Goal: Check status: Check status

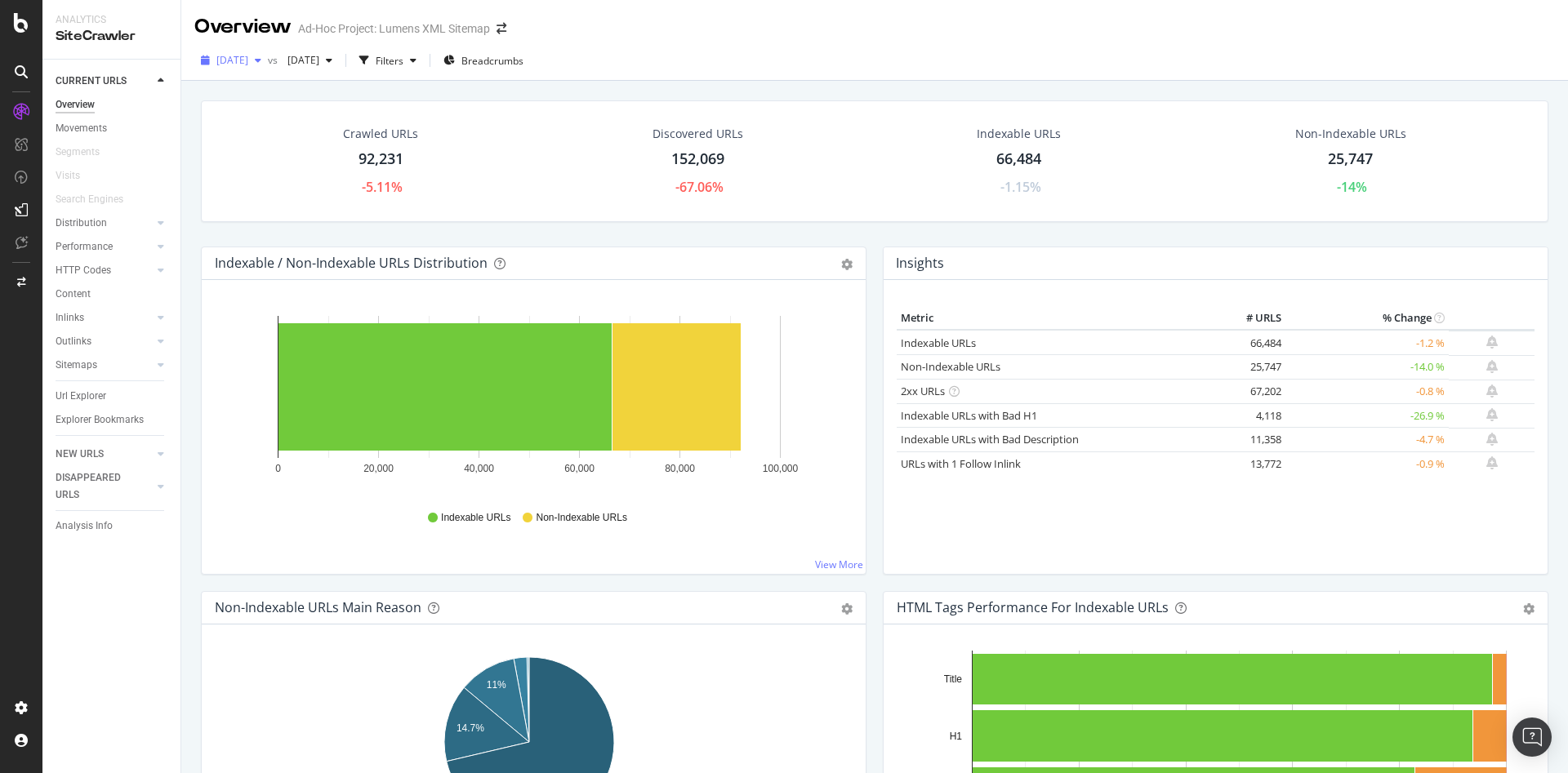
click at [249, 54] on span "[DATE]" at bounding box center [232, 60] width 32 height 14
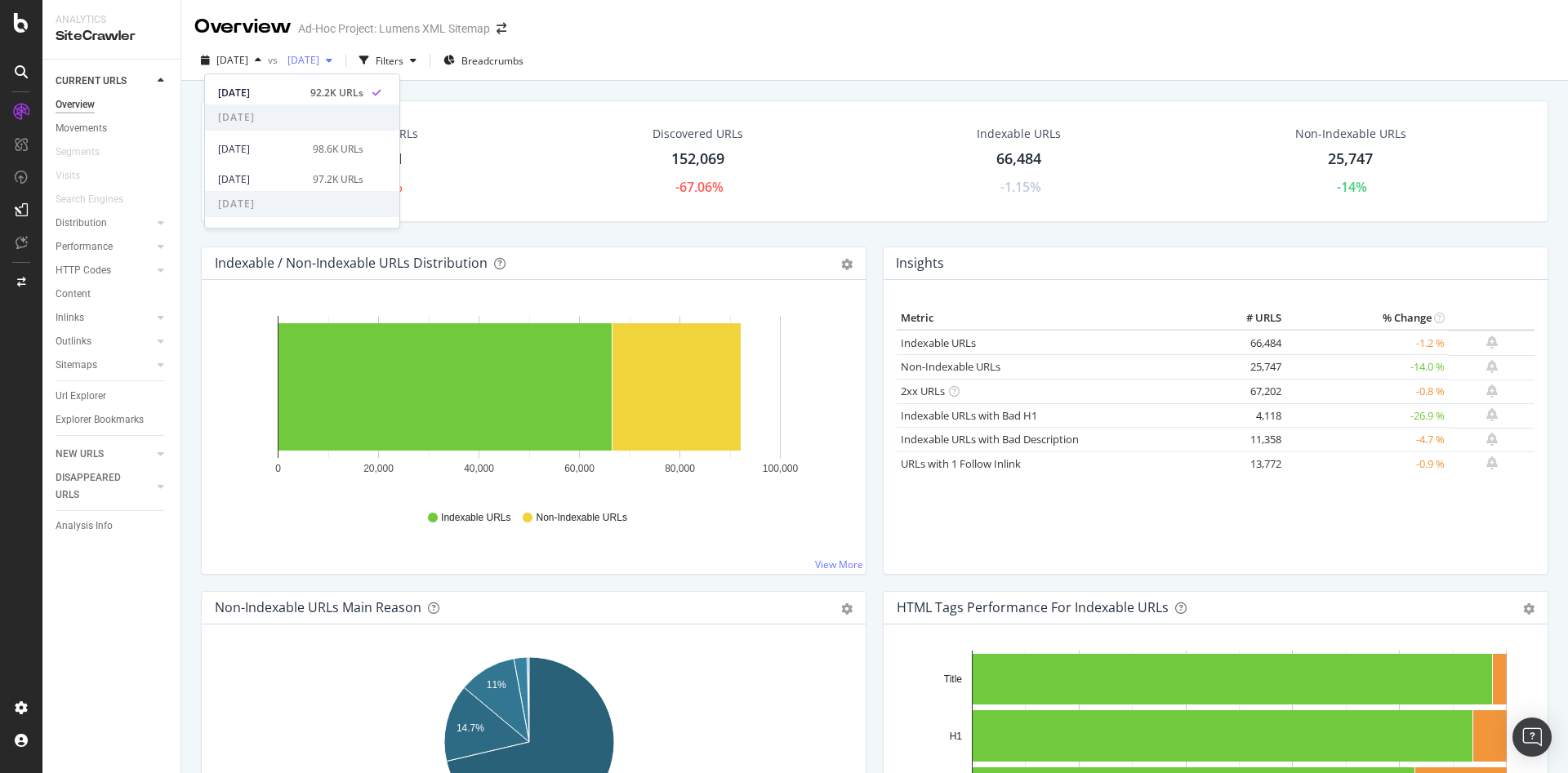
click at [319, 60] on span "[DATE]" at bounding box center [299, 60] width 38 height 14
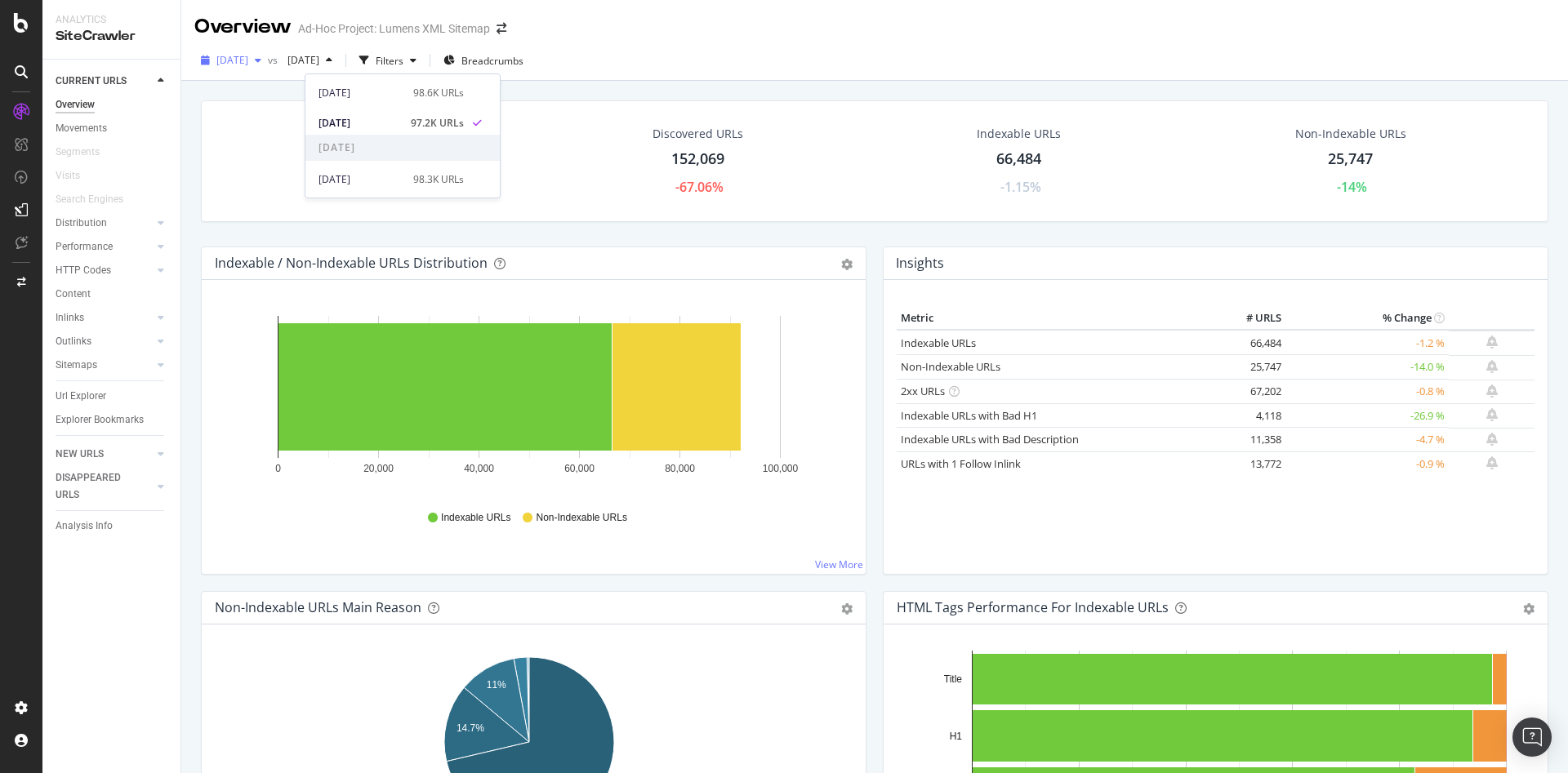
click at [240, 54] on span "[DATE]" at bounding box center [232, 60] width 32 height 14
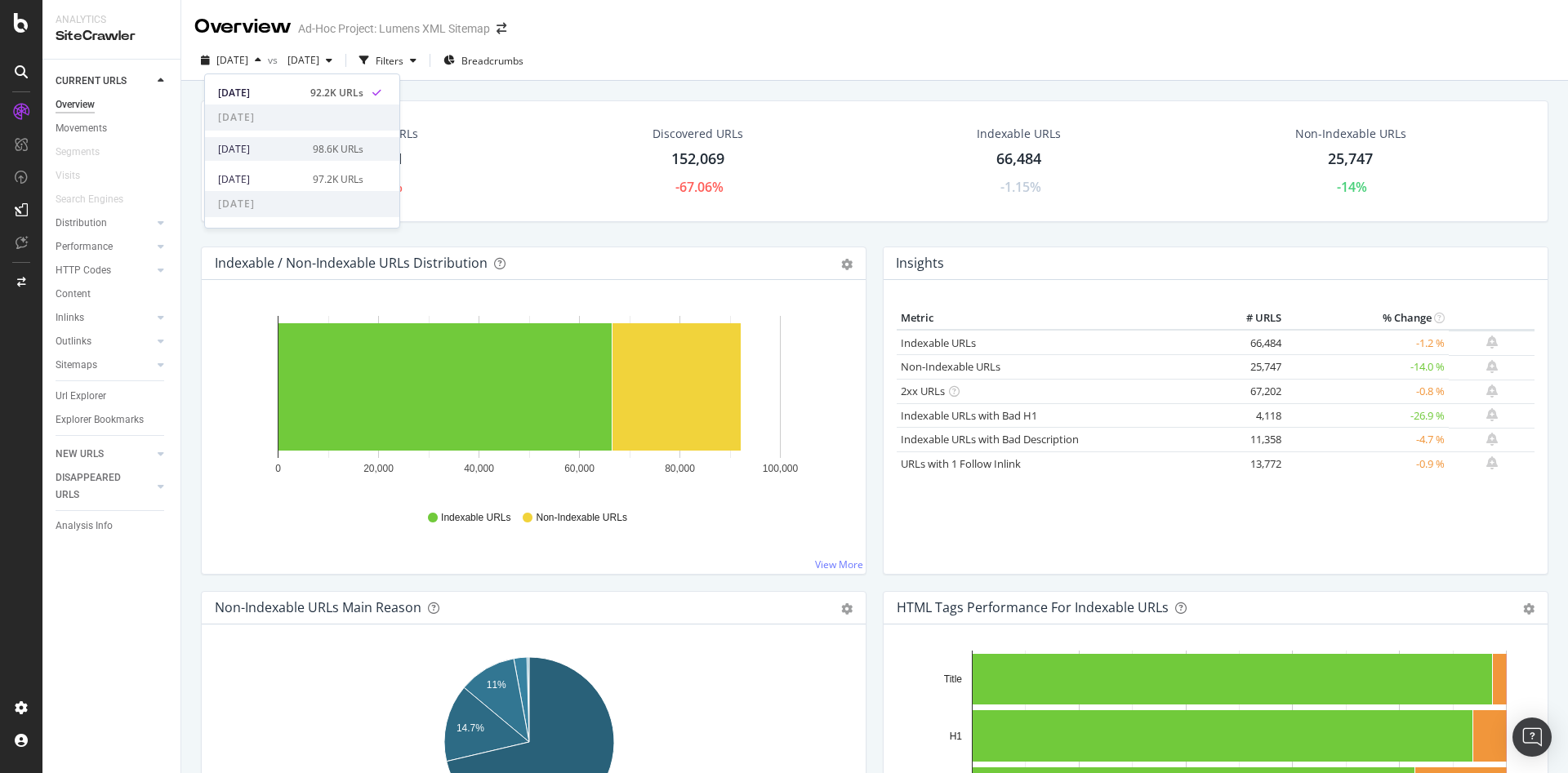
click at [278, 137] on div "[DATE] 98.6K URLs" at bounding box center [301, 148] width 194 height 23
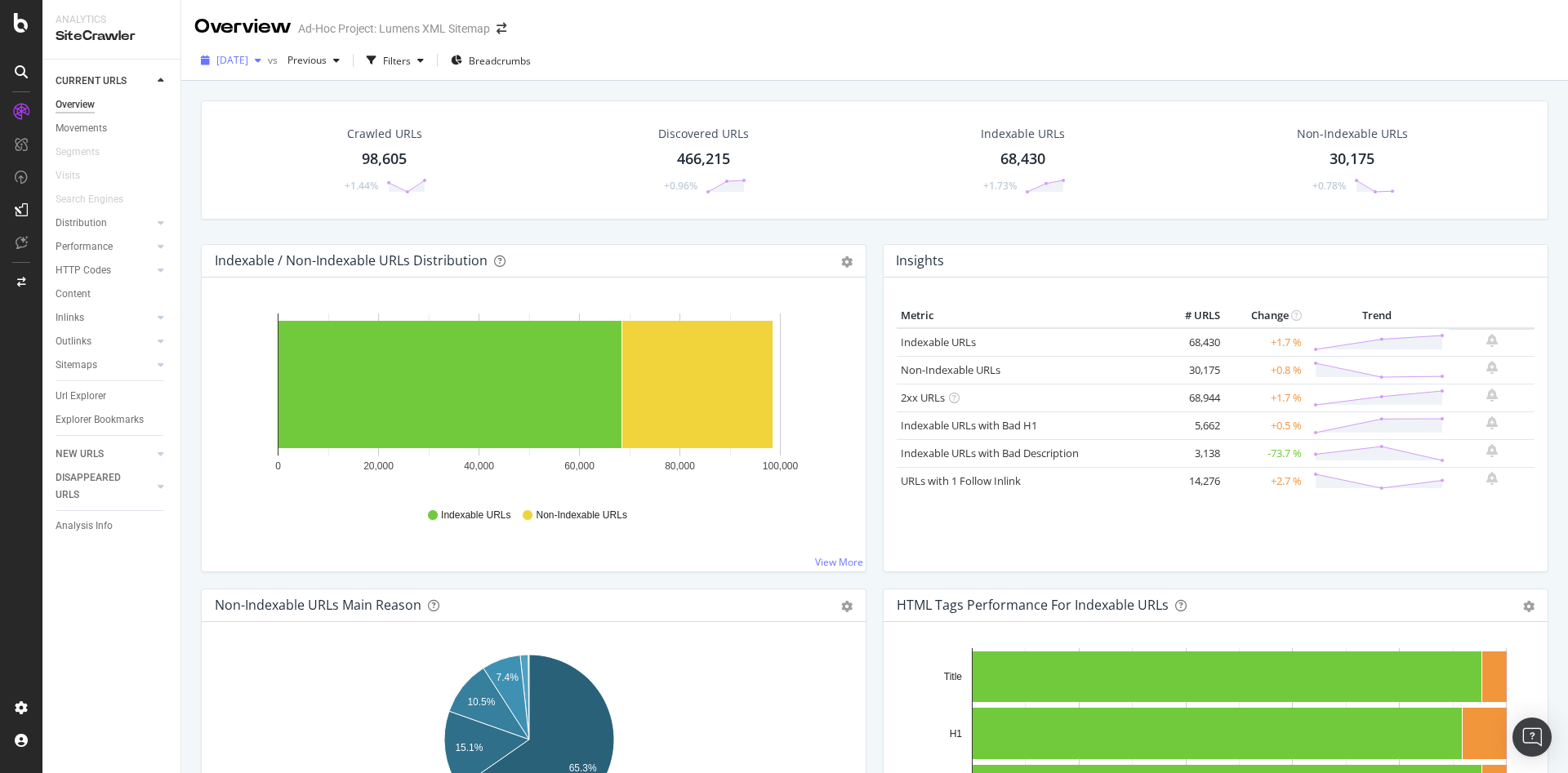
click at [249, 64] on span "[DATE]" at bounding box center [232, 60] width 32 height 14
click at [271, 85] on div "[DATE]" at bounding box center [261, 92] width 85 height 15
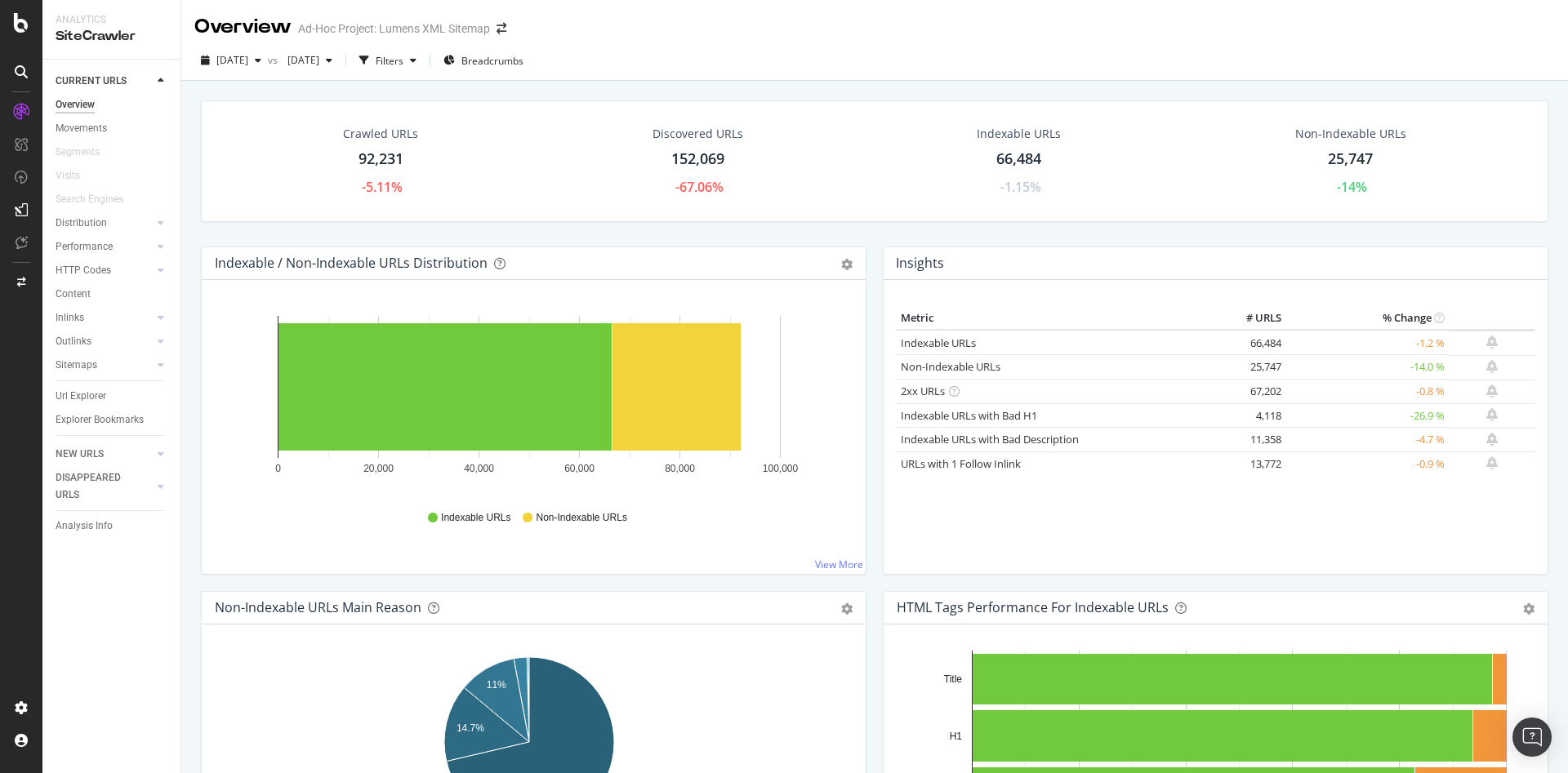
click at [1267, 237] on div "Crawled URLs 92,231 -5.11% Discovered URLs 152,069 -67.06% Indexable URLs 66,48…" at bounding box center [874, 173] width 1363 height 146
